Goal: Find specific page/section: Find specific page/section

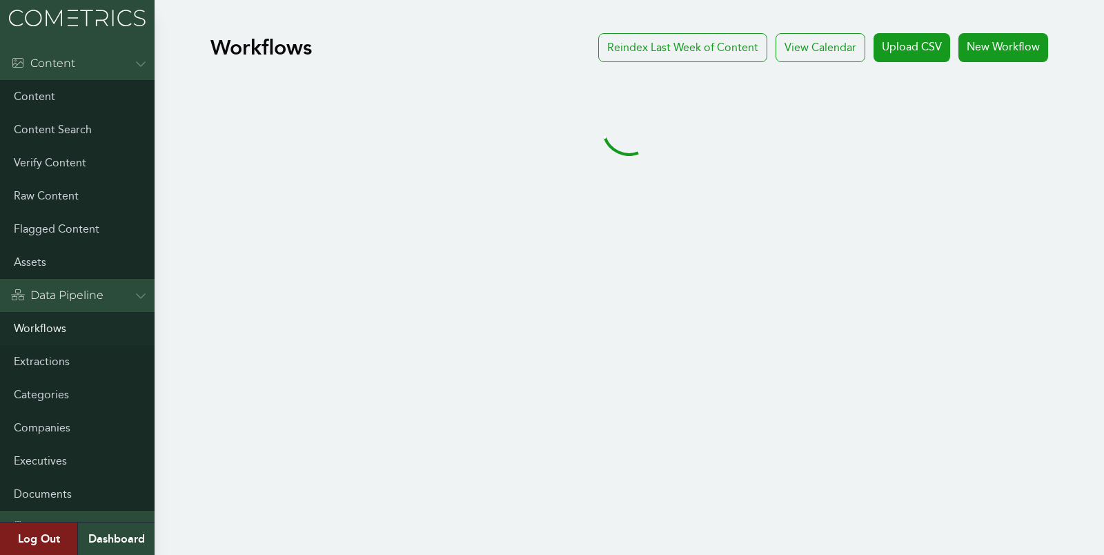
click at [45, 322] on link "Workflows" at bounding box center [77, 328] width 155 height 33
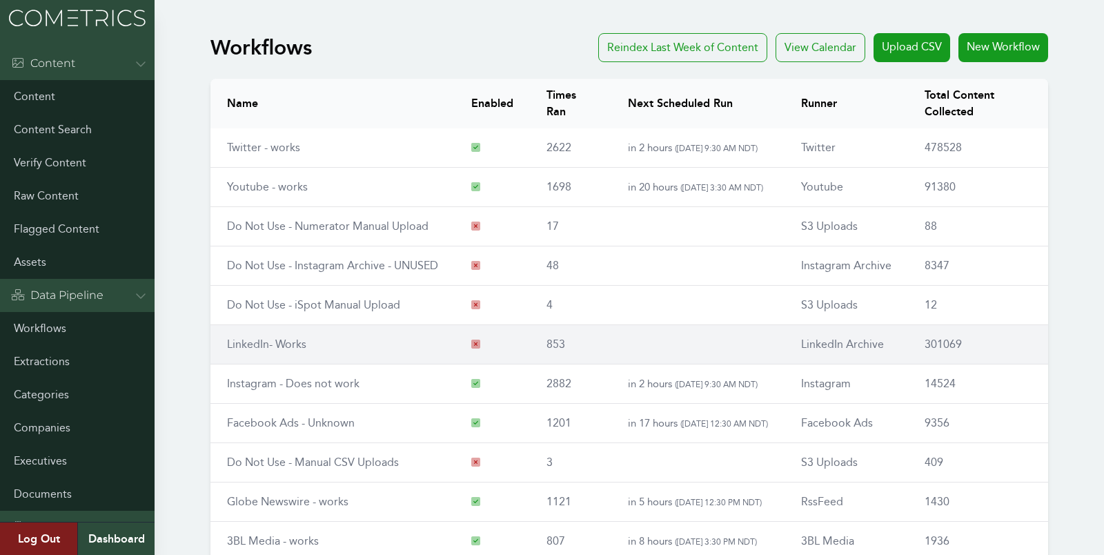
click at [262, 343] on link "LinkedIn- Works" at bounding box center [266, 343] width 79 height 13
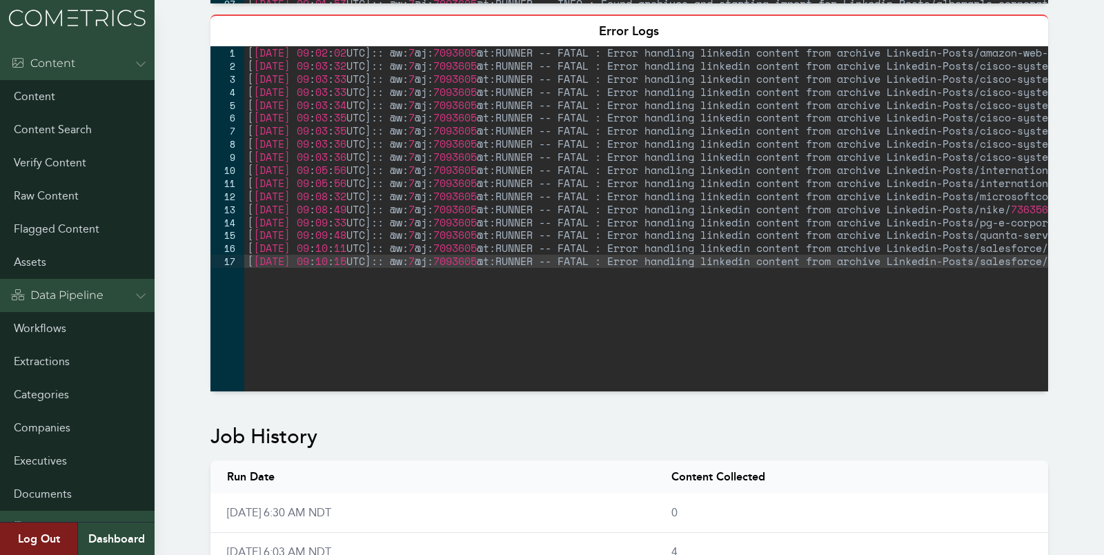
scroll to position [734, 0]
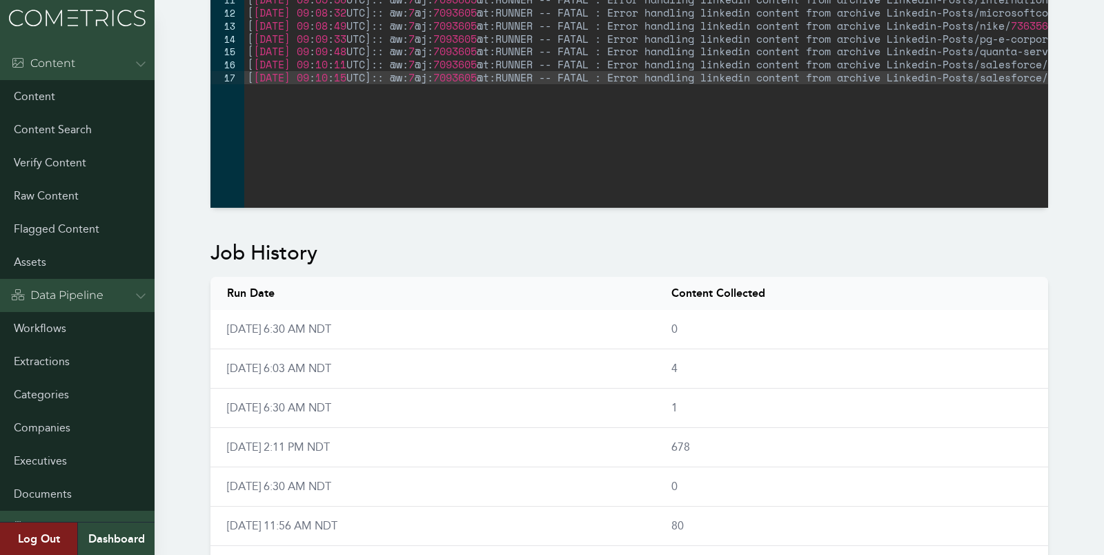
click at [70, 18] on img at bounding box center [77, 18] width 155 height 36
